Goal: Transaction & Acquisition: Purchase product/service

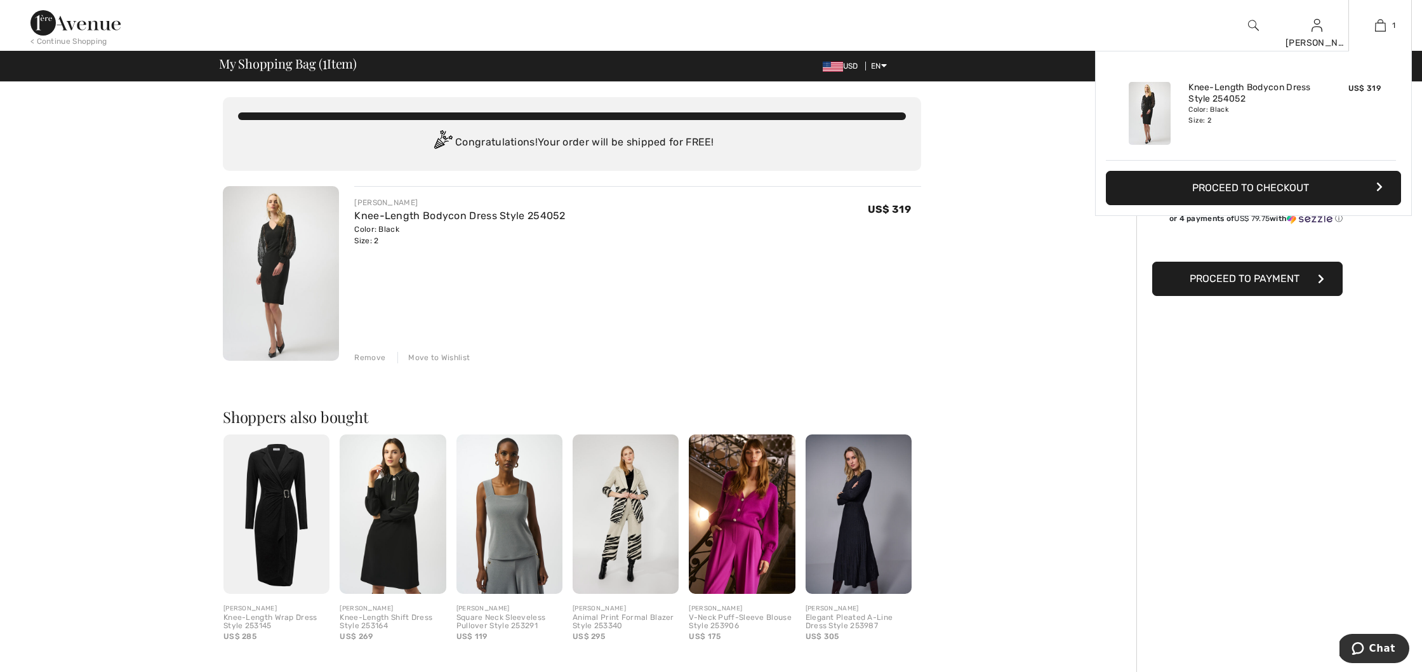
click at [1303, 185] on button "Proceed to Checkout" at bounding box center [1253, 188] width 295 height 34
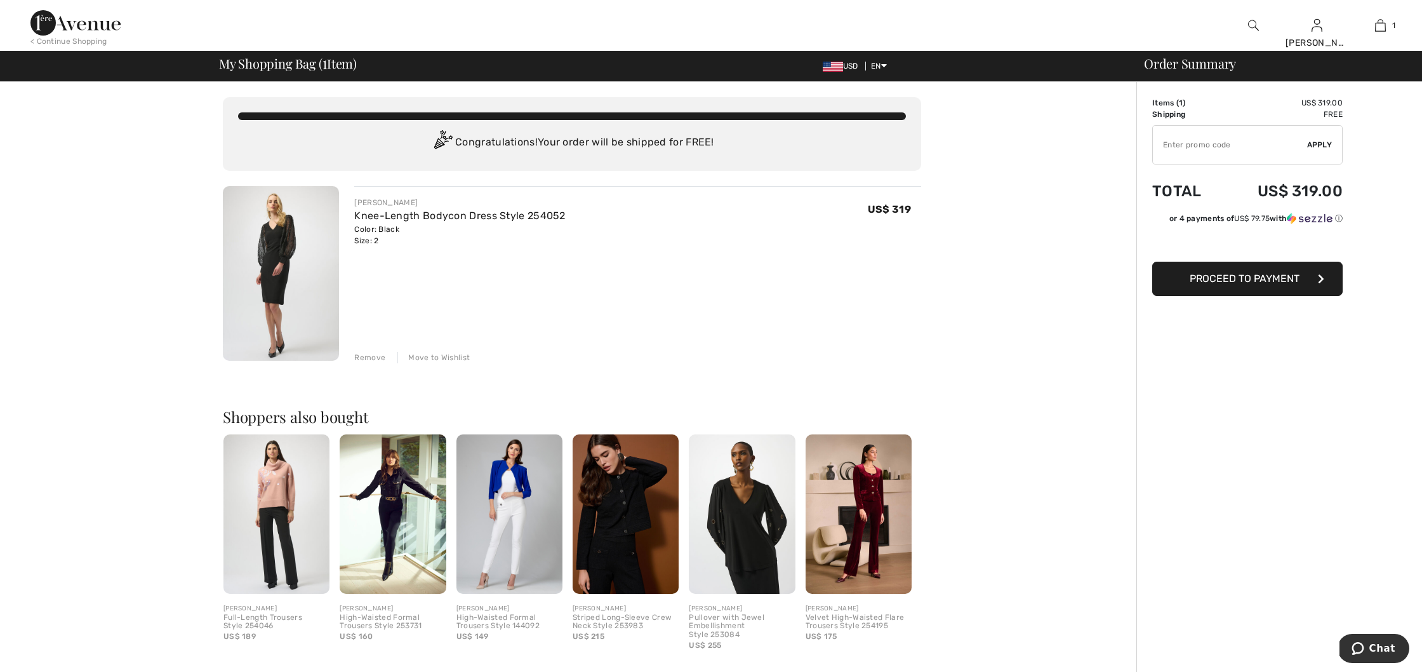
click at [1257, 284] on button "Proceed to Payment" at bounding box center [1247, 279] width 190 height 34
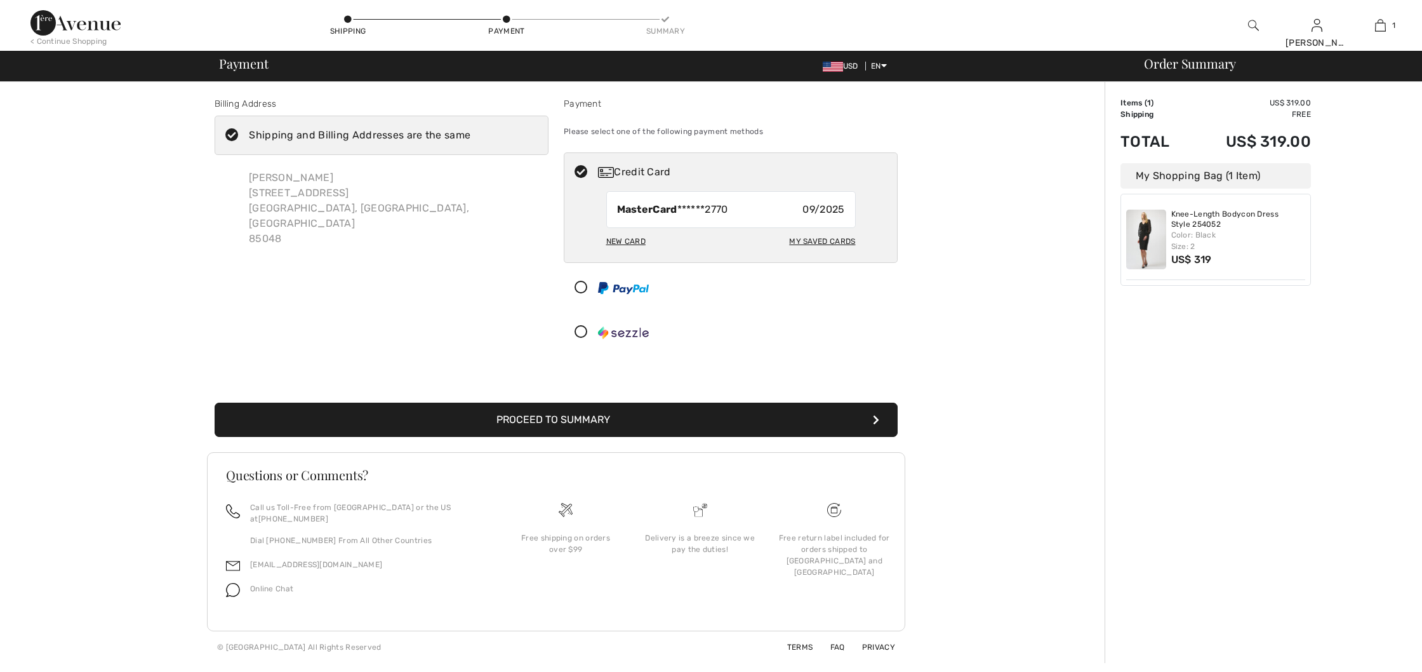
checkbox input "true"
click at [876, 423] on icon "submit" at bounding box center [876, 420] width 6 height 10
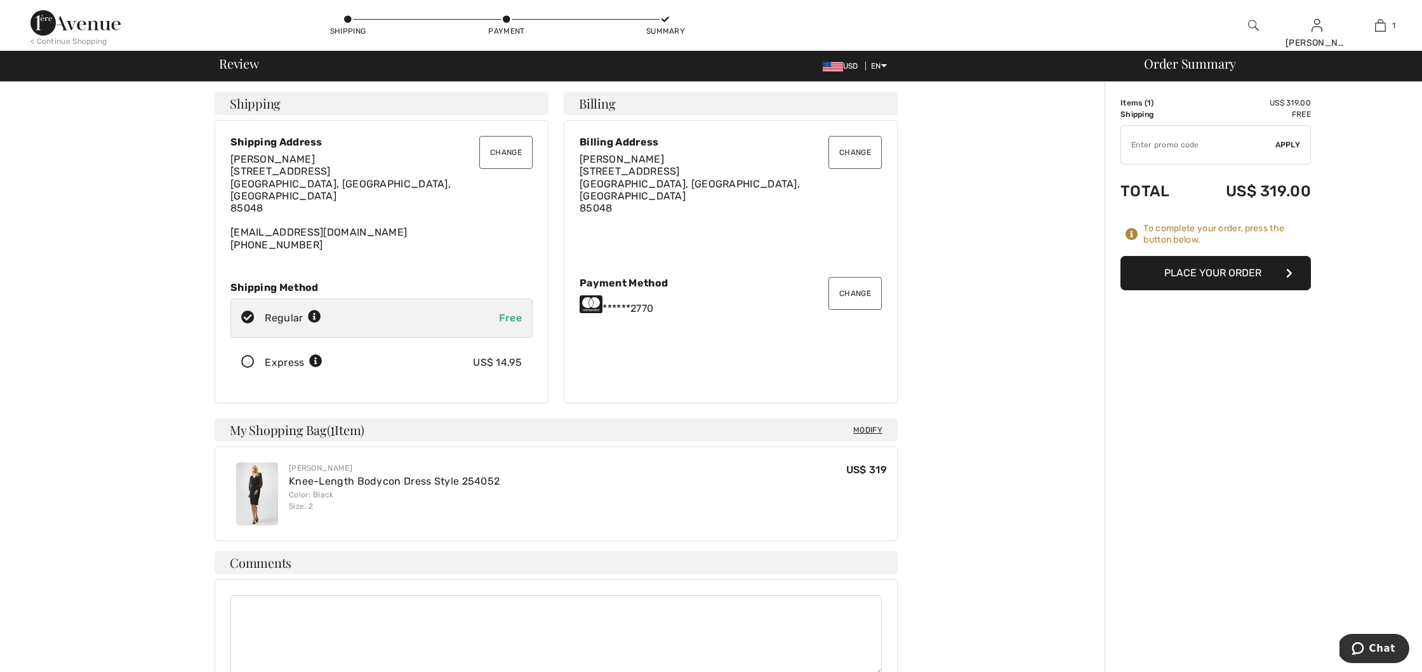
click at [1261, 281] on button "Place Your Order" at bounding box center [1216, 273] width 190 height 34
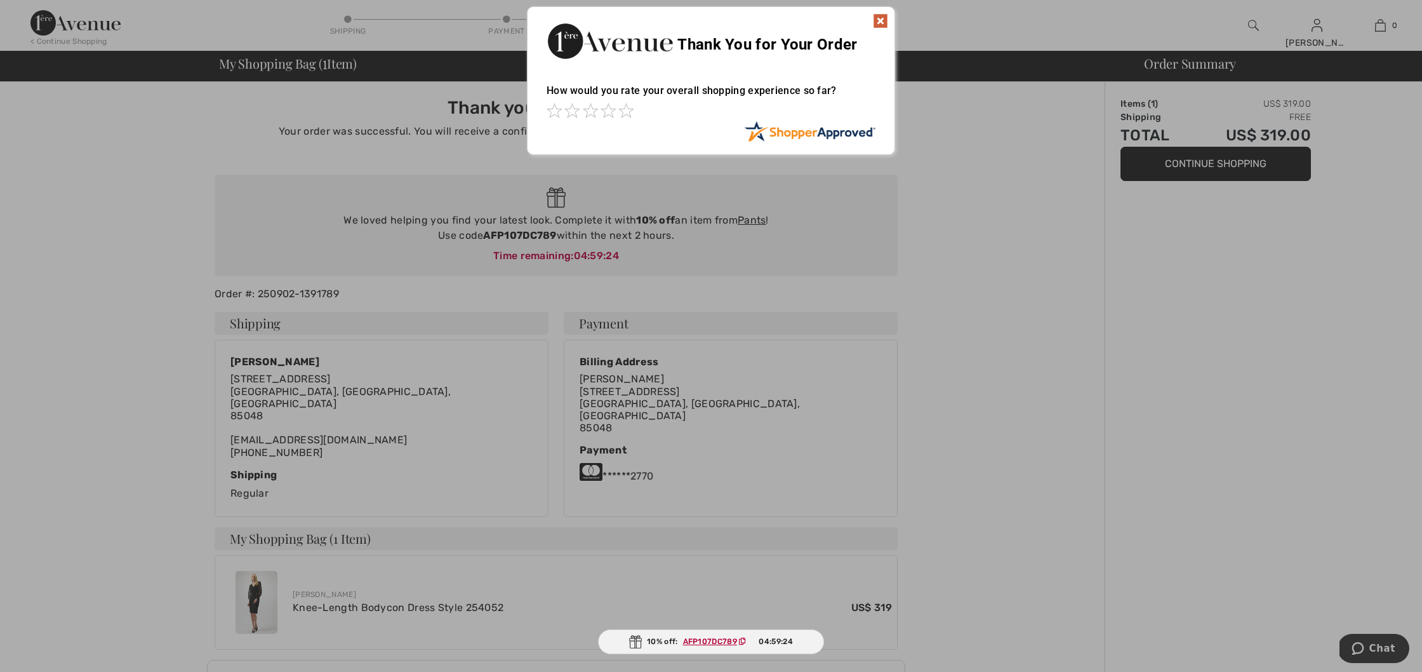
click at [882, 21] on img at bounding box center [880, 20] width 15 height 15
